Goal: Task Accomplishment & Management: Use online tool/utility

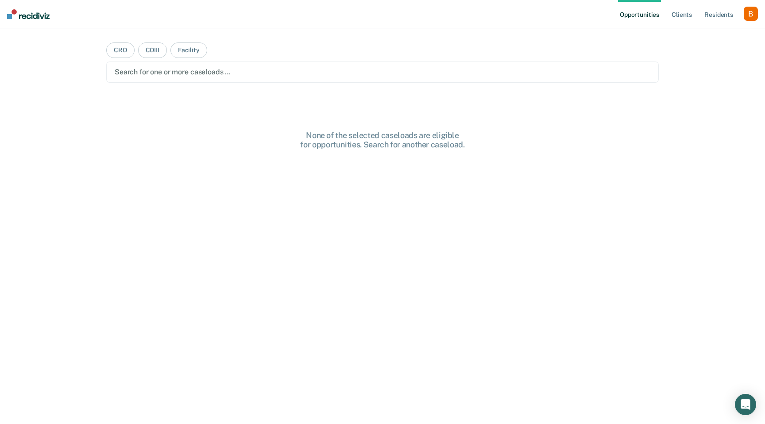
click at [750, 15] on div "button" at bounding box center [751, 14] width 14 height 14
click at [713, 37] on link "Profile" at bounding box center [714, 36] width 71 height 8
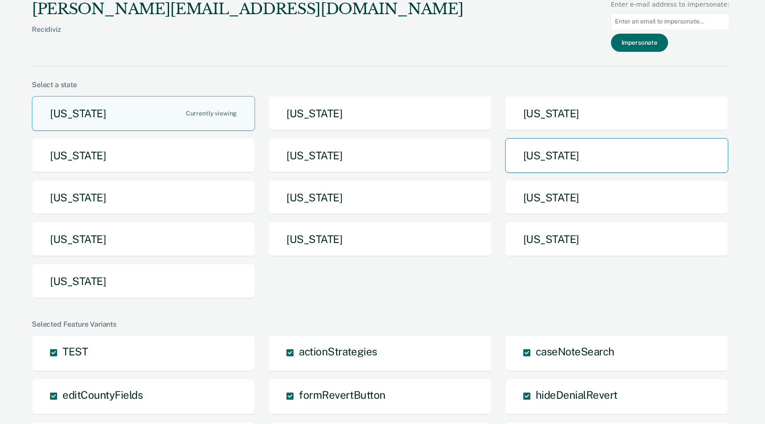
click at [531, 158] on button "[US_STATE]" at bounding box center [616, 155] width 223 height 35
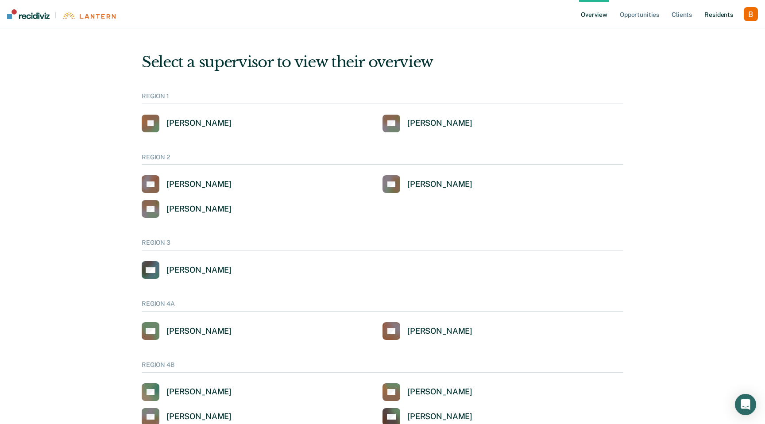
click at [723, 19] on link "Resident s" at bounding box center [718, 14] width 32 height 28
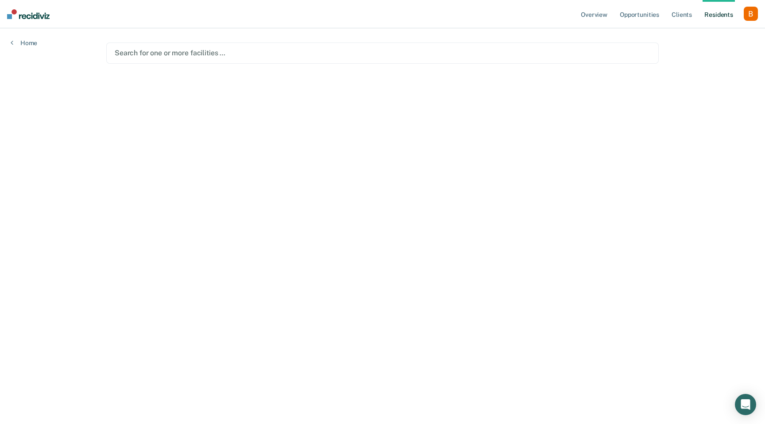
click at [318, 61] on div "Search for one or more facilities …" at bounding box center [382, 52] width 552 height 21
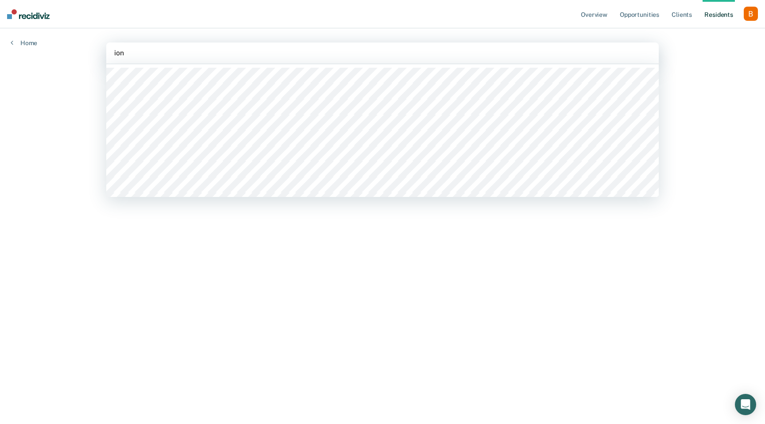
type input "ioni"
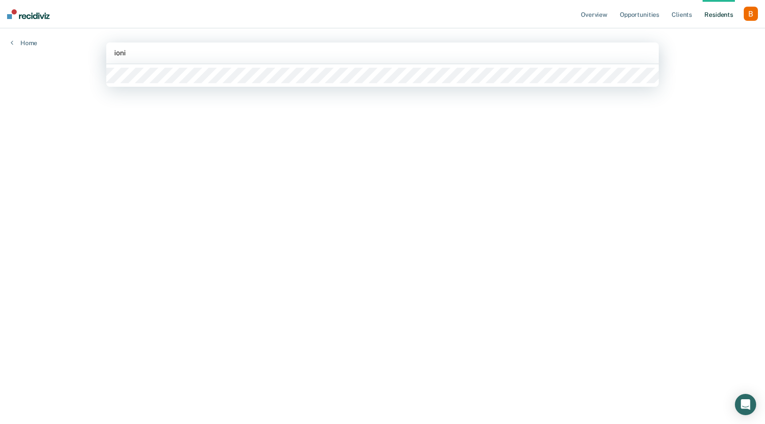
click at [266, 85] on div at bounding box center [382, 75] width 552 height 23
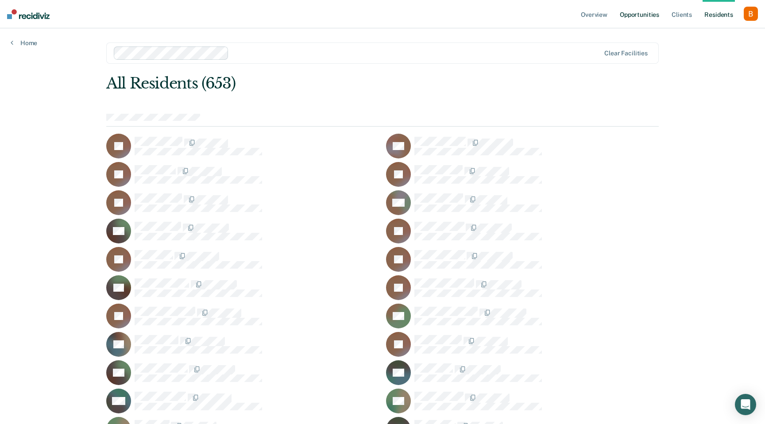
click at [647, 13] on link "Opportunities" at bounding box center [639, 14] width 43 height 28
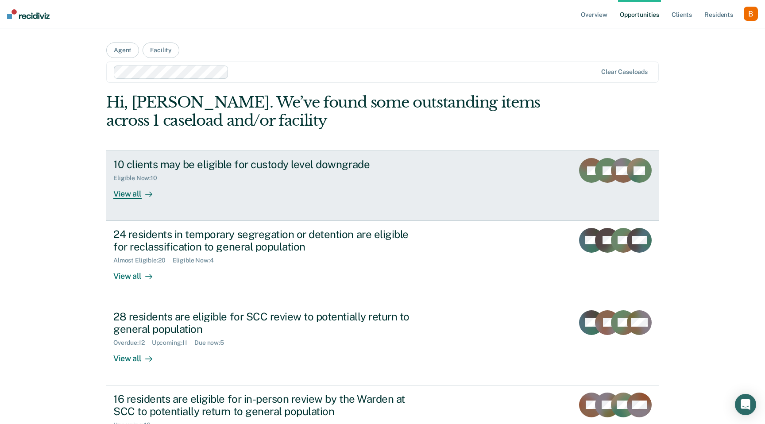
click at [131, 199] on link "10 clients may be eligible for custody level downgrade Eligible Now : 10 View a…" at bounding box center [382, 185] width 552 height 70
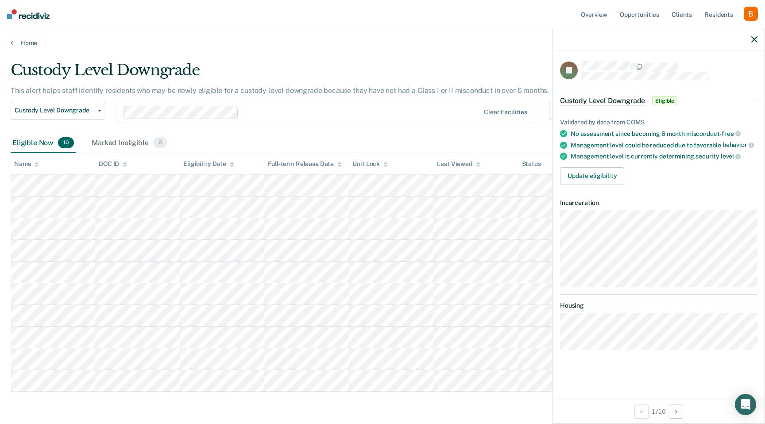
click at [756, 40] on icon "button" at bounding box center [754, 39] width 6 height 6
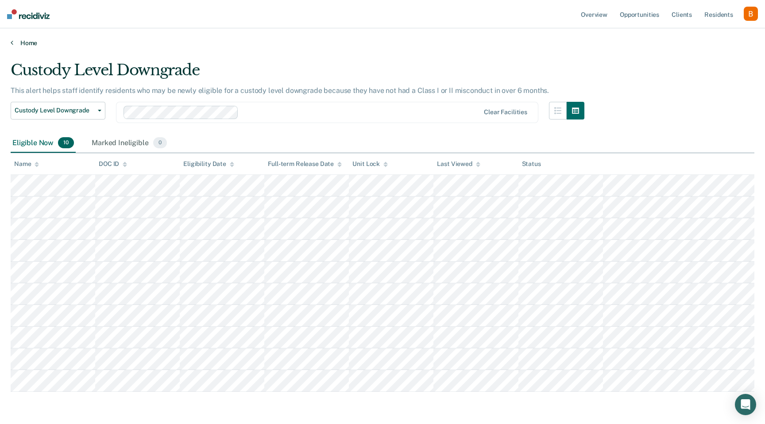
click at [27, 44] on link "Home" at bounding box center [383, 43] width 744 height 8
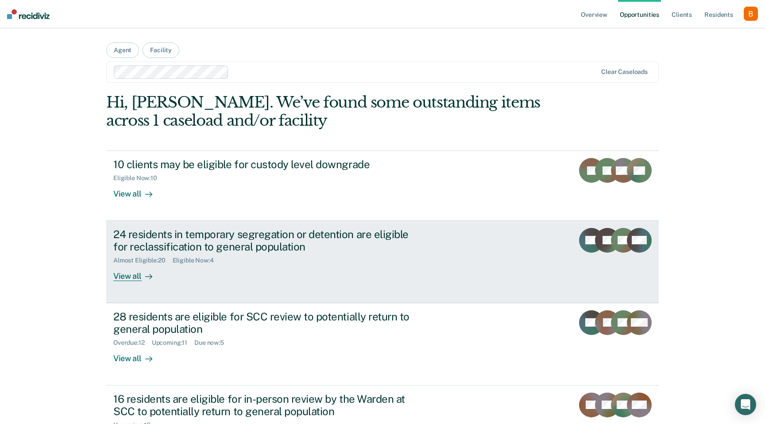
click at [174, 235] on div "24 residents in temporary segregation or detention are eligible for reclassific…" at bounding box center [268, 241] width 311 height 26
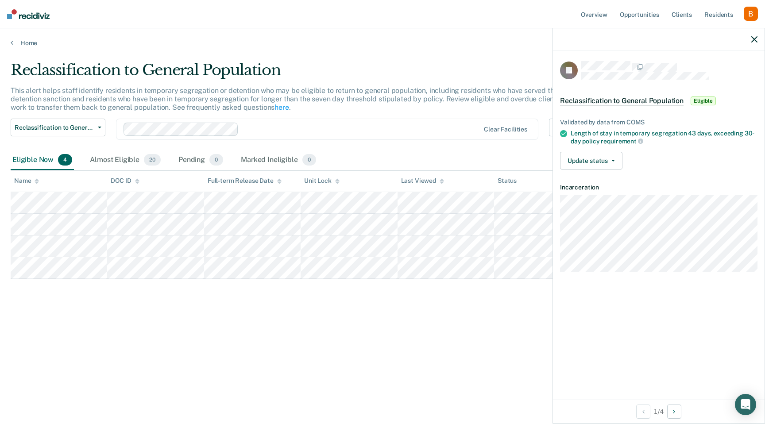
click at [368, 363] on div "Reclassification to General Population This alert helps staff identify resident…" at bounding box center [383, 223] width 744 height 325
click at [755, 43] on div at bounding box center [659, 39] width 212 height 22
click at [753, 32] on div at bounding box center [659, 39] width 212 height 22
click at [753, 40] on icon "button" at bounding box center [754, 39] width 6 height 6
